Goal: Task Accomplishment & Management: Use online tool/utility

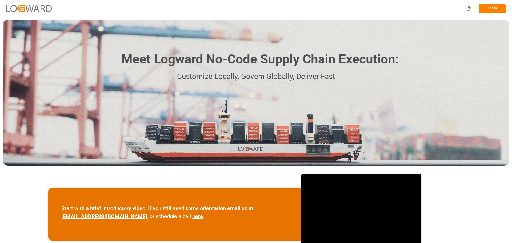
click at [500, 6] on button "Log In" at bounding box center [492, 8] width 27 height 9
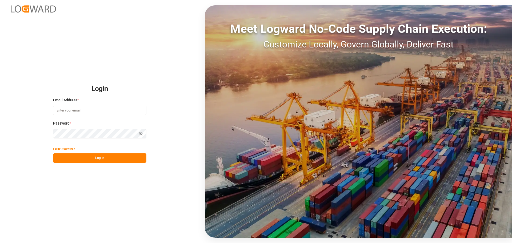
type input "[EMAIL_ADDRESS][PERSON_NAME][DOMAIN_NAME]"
click at [116, 154] on button "Log In" at bounding box center [99, 157] width 93 height 9
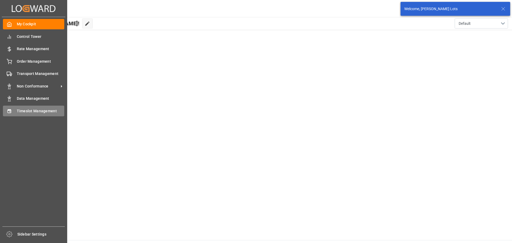
click at [22, 112] on span "Timeslot Management" at bounding box center [41, 111] width 48 height 6
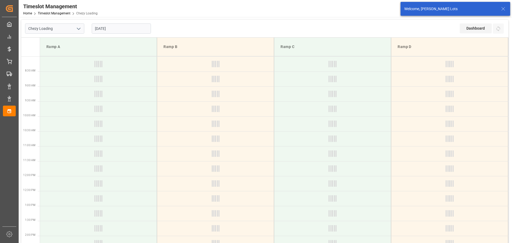
click at [113, 30] on input "03-10-2025" at bounding box center [121, 28] width 59 height 10
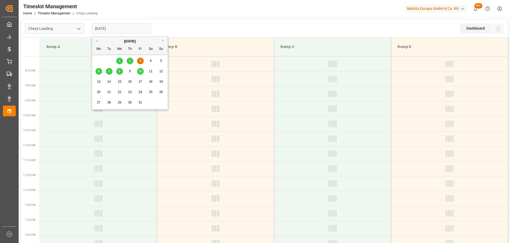
click at [98, 69] on div "6" at bounding box center [99, 71] width 7 height 6
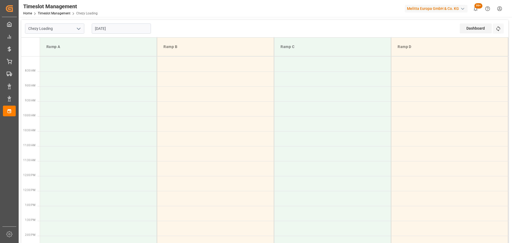
click at [117, 32] on input "06-10-2025" at bounding box center [121, 28] width 59 height 10
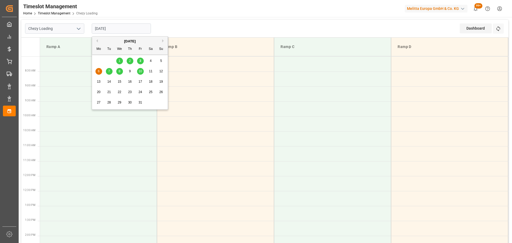
click at [111, 72] on div "7" at bounding box center [109, 71] width 7 height 6
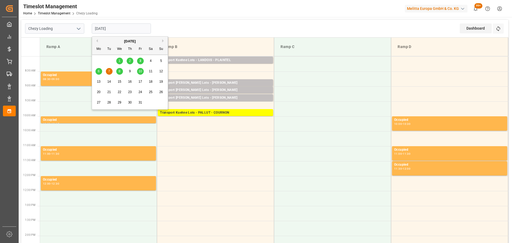
click at [103, 28] on input "07-10-2025" at bounding box center [121, 28] width 59 height 10
click at [98, 70] on span "6" at bounding box center [99, 71] width 2 height 4
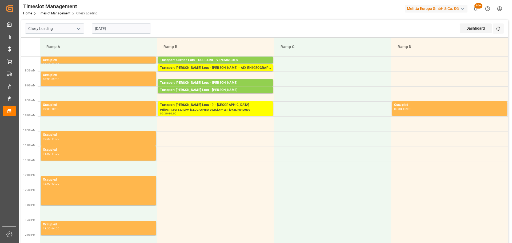
click at [124, 24] on input "06-10-2025" at bounding box center [121, 28] width 59 height 10
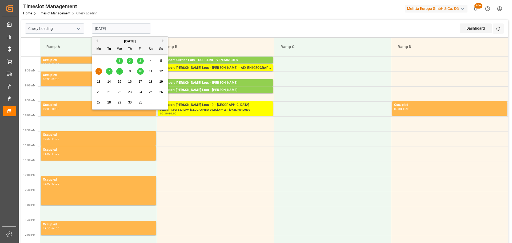
click at [140, 59] on span "3" at bounding box center [141, 61] width 2 height 4
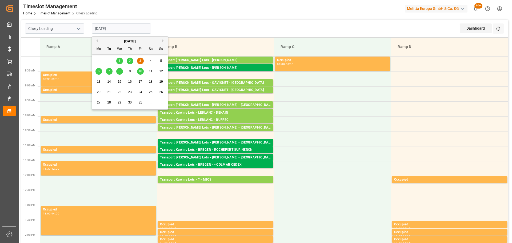
click at [125, 27] on input "03-10-2025" at bounding box center [121, 28] width 59 height 10
click at [100, 71] on div "6" at bounding box center [99, 71] width 7 height 6
type input "06-10-2025"
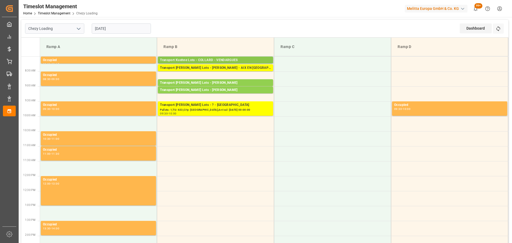
click at [236, 58] on div "Transport Kuehne Lots - COLLARD - VENDARGUES" at bounding box center [215, 60] width 111 height 5
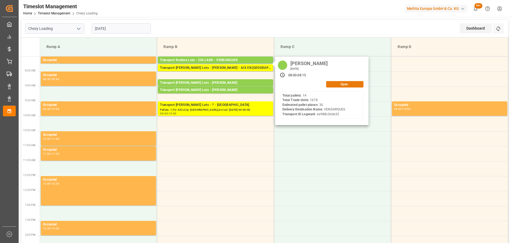
click at [333, 85] on button "Open" at bounding box center [344, 84] width 37 height 6
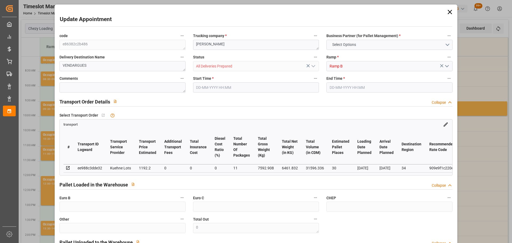
type input "30"
type input "1192.2"
type input "0"
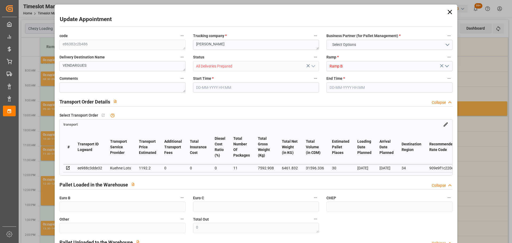
type input "1192.2"
type input "0"
type input "11"
type input "6461.832"
type input "8846.016"
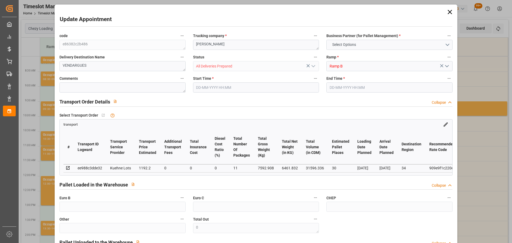
type input "31596.336"
type input "34"
type input "14"
type input "1678"
type input "38"
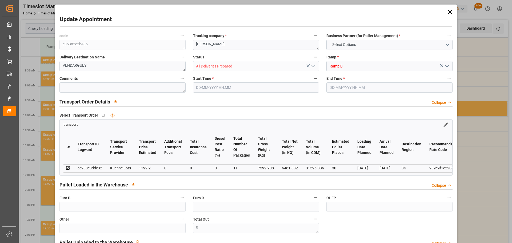
type input "101"
type input "7592.908"
type input "0"
type input "4710.8598"
type input "0"
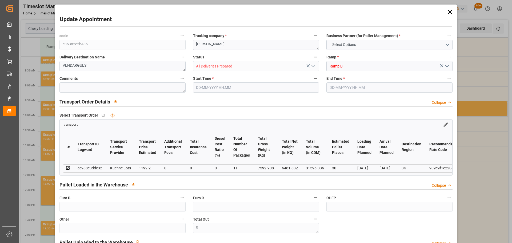
type input "0"
type input "21"
type input "35"
type input "06-10-2025 08:00"
type input "06-10-2025 08:15"
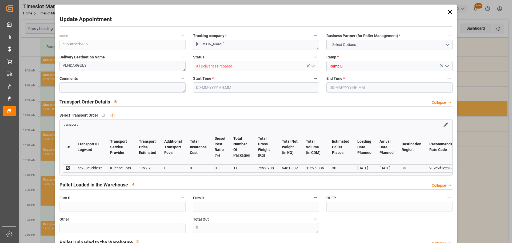
type input "01-10-2025 12:52"
type input "01-10-2025 11:30"
type input "08-10-2025"
type input "06-10-2025"
click at [228, 88] on input "06-10-2025 08:00" at bounding box center [256, 87] width 126 height 10
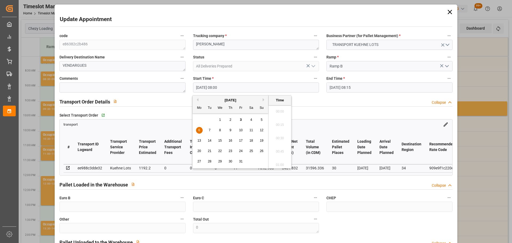
scroll to position [402, 0]
click at [242, 118] on div "3" at bounding box center [241, 120] width 7 height 6
drag, startPoint x: 280, startPoint y: 161, endPoint x: 298, endPoint y: 134, distance: 32.6
click at [280, 162] on li "12:30" at bounding box center [280, 163] width 23 height 13
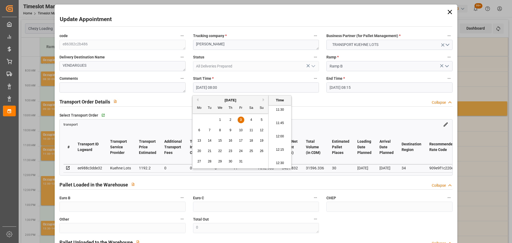
type input "03-10-2025 12:30"
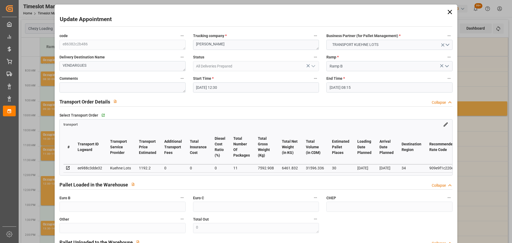
click at [344, 86] on input "06-10-2025 08:15" at bounding box center [390, 87] width 126 height 10
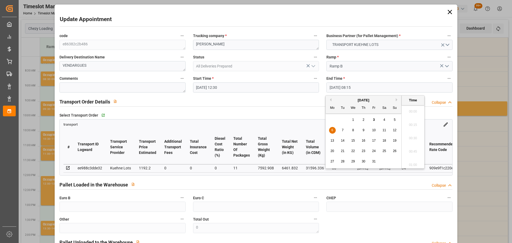
scroll to position [415, 0]
click at [374, 118] on span "3" at bounding box center [374, 120] width 2 height 4
click at [414, 159] on li "12:45" at bounding box center [413, 163] width 23 height 13
type input "03-10-2025 12:45"
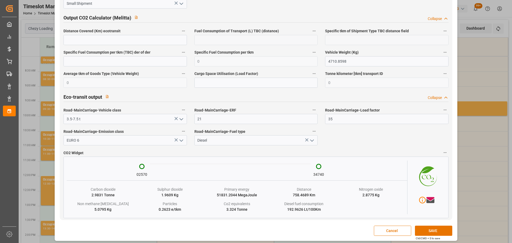
scroll to position [898, 0]
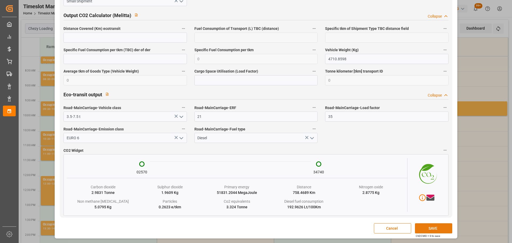
click at [429, 227] on button "SAVE" at bounding box center [433, 228] width 37 height 10
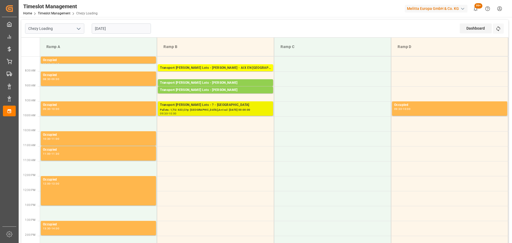
click at [204, 104] on div "Transport Kuehne Lots - ? - ST ETIENNE DE MONTLUC" at bounding box center [215, 104] width 111 height 5
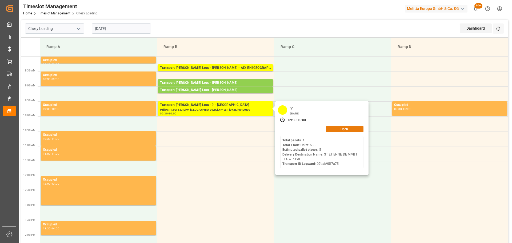
click at [347, 128] on button "Open" at bounding box center [344, 129] width 37 height 6
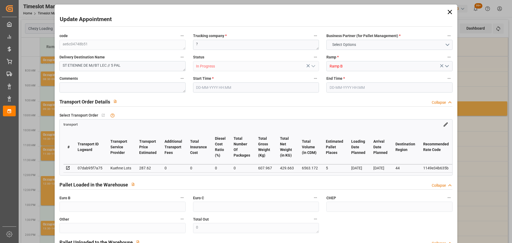
type input "5"
type input "287.62"
type input "0"
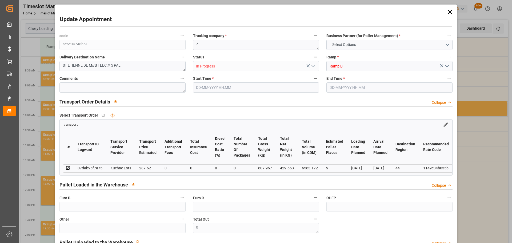
type input "287.62"
type input "0"
type input "429.663"
type input "739.267"
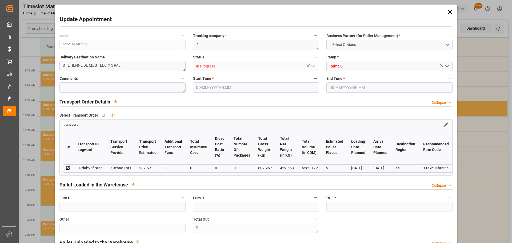
type input "6563.172"
type input "44"
type input "1"
type input "633"
type input "5"
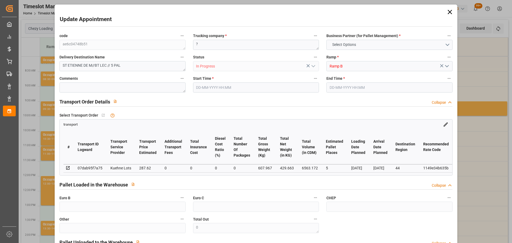
type input "101"
type input "607.967"
type input "0"
type input "4710.8598"
type input "0"
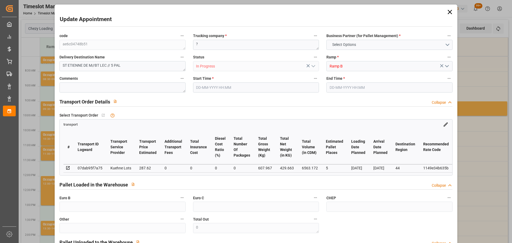
type input "0"
type input "21"
type input "35"
type input "06-10-2025 09:30"
type input "06-10-2025 10:00"
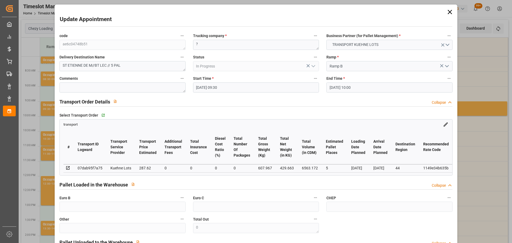
type input "02-10-2025 13:20"
type input "02-10-2025 12:20"
type input "07-10-2025"
type input "03-10-2025"
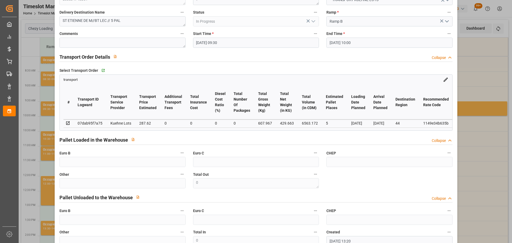
scroll to position [0, 0]
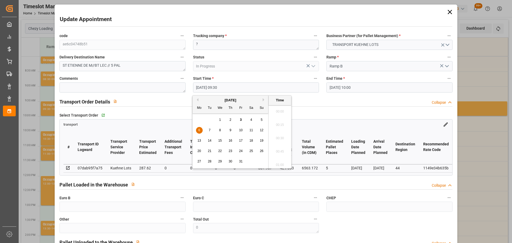
click at [216, 88] on input "06-10-2025 09:30" at bounding box center [256, 87] width 126 height 10
click at [199, 159] on div "27" at bounding box center [199, 161] width 7 height 6
click at [277, 136] on li "08:00" at bounding box center [280, 136] width 23 height 13
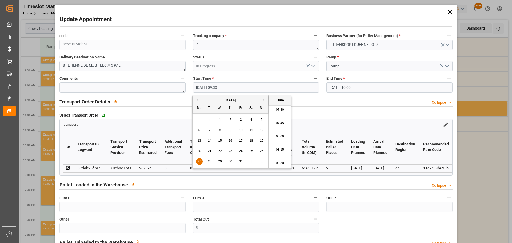
type input "27-10-2025 08:00"
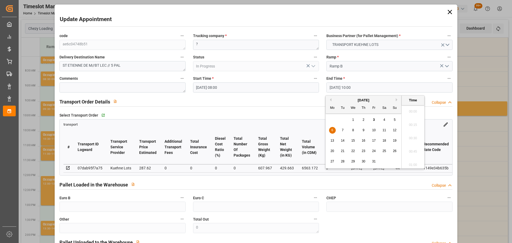
click at [343, 86] on input "06-10-2025 10:00" at bounding box center [390, 87] width 126 height 10
click at [333, 161] on span "27" at bounding box center [332, 162] width 3 height 4
click at [415, 118] on li "08:15" at bounding box center [413, 123] width 23 height 13
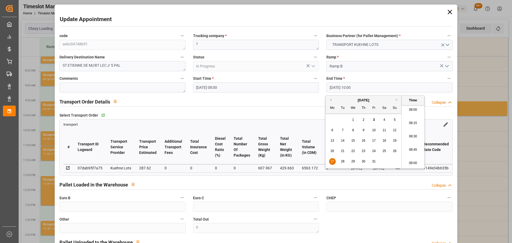
type input "27-10-2025 08:15"
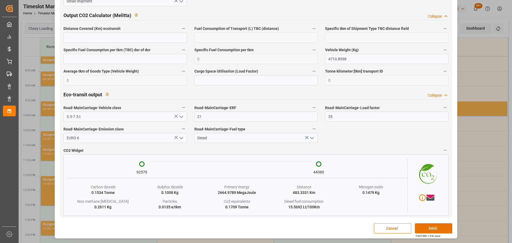
scroll to position [890, 0]
click at [431, 226] on button "SAVE" at bounding box center [433, 228] width 37 height 10
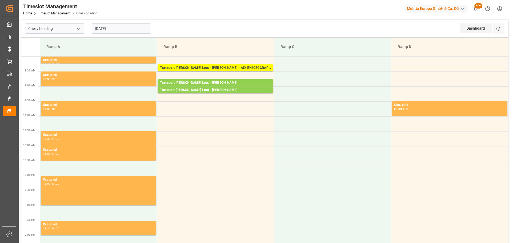
drag, startPoint x: 109, startPoint y: 27, endPoint x: 120, endPoint y: 27, distance: 11.5
click at [109, 27] on input "06-10-2025" at bounding box center [121, 28] width 59 height 10
